Goal: Task Accomplishment & Management: Manage account settings

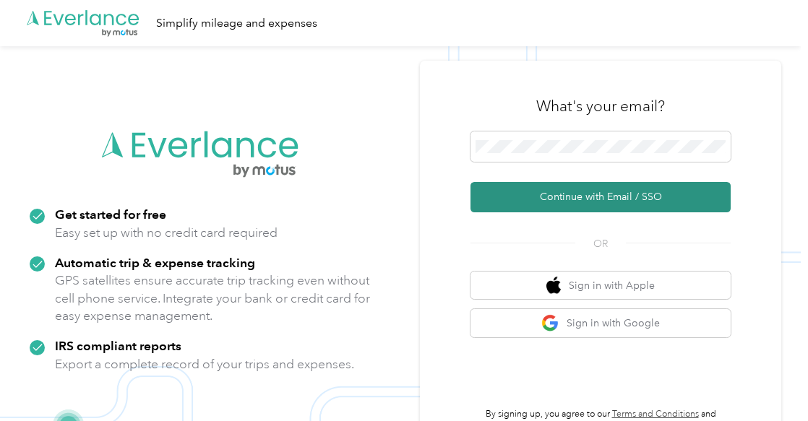
click at [578, 189] on button "Continue with Email / SSO" at bounding box center [601, 197] width 260 height 30
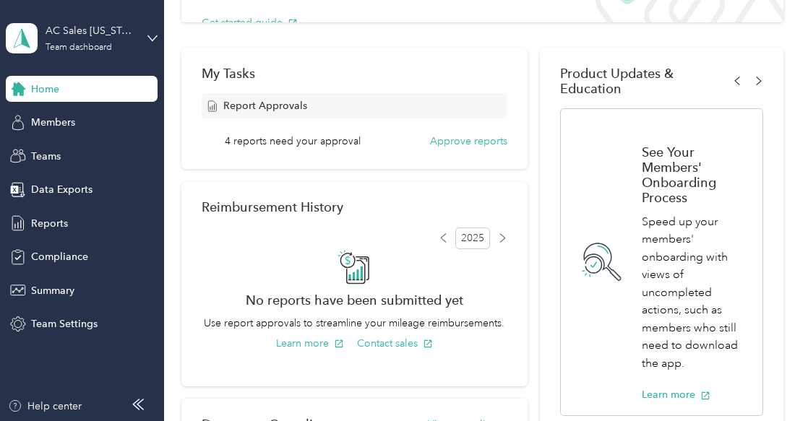
scroll to position [192, 0]
click at [466, 142] on button "Approve reports" at bounding box center [468, 139] width 77 height 15
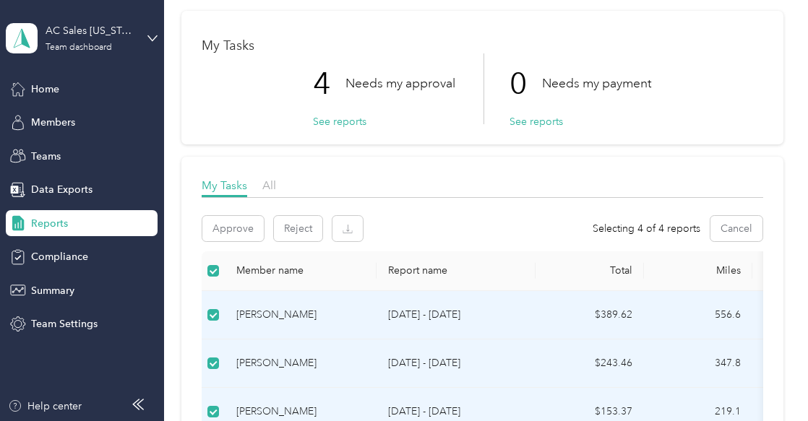
scroll to position [51, 0]
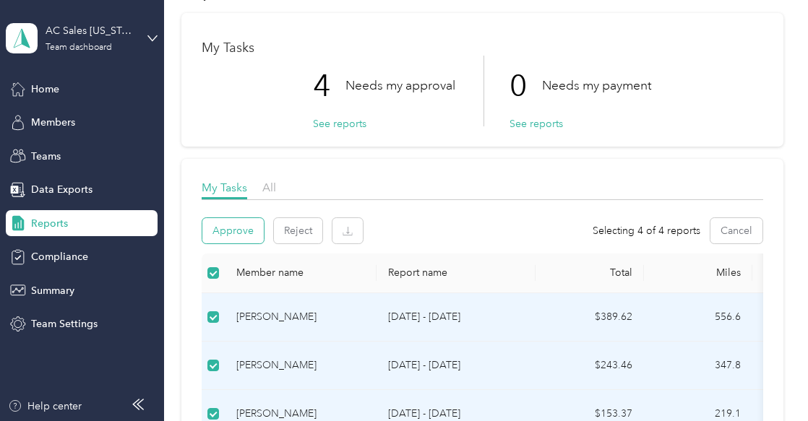
click at [227, 231] on button "Approve" at bounding box center [232, 230] width 61 height 25
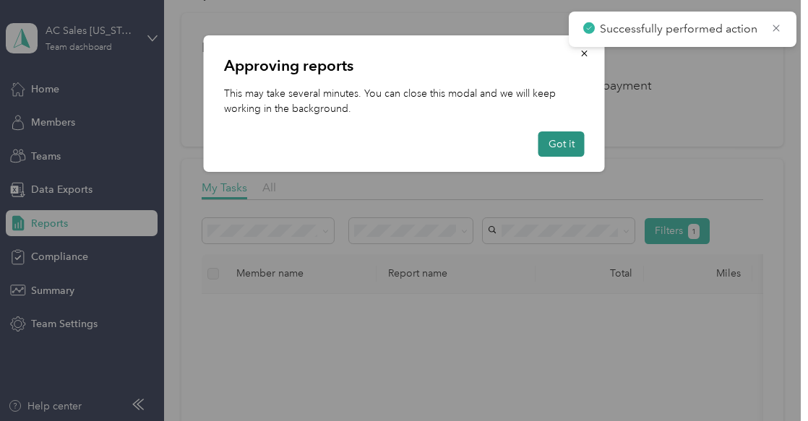
click at [563, 150] on button "Got it" at bounding box center [561, 144] width 46 height 25
